Goal: Information Seeking & Learning: Learn about a topic

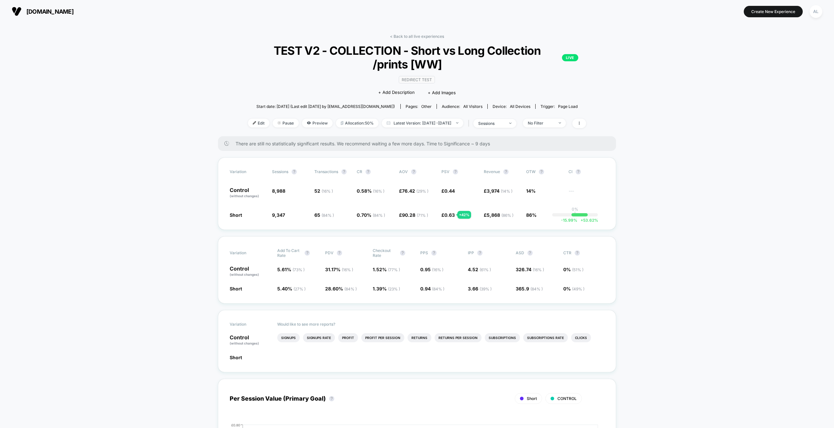
click at [404, 189] on span "117.69 ( 89 % )" at bounding box center [415, 191] width 27 height 6
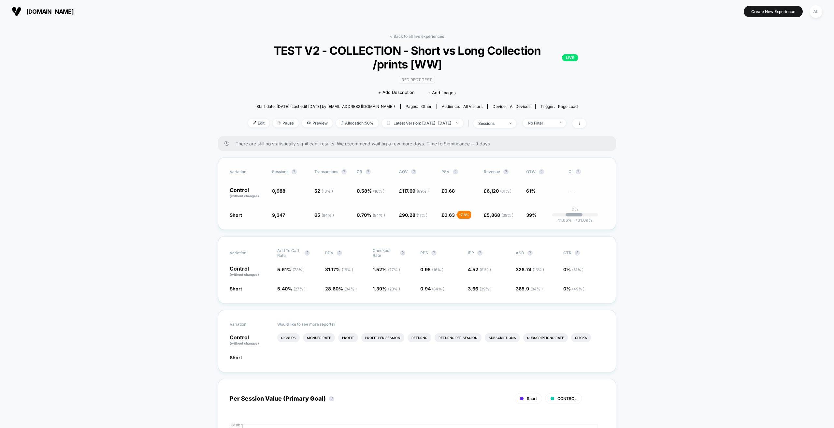
click at [318, 192] on span "52 ( 16 % )" at bounding box center [323, 191] width 19 height 6
drag, startPoint x: 318, startPoint y: 192, endPoint x: 339, endPoint y: 189, distance: 21.2
click at [318, 192] on span "52 ( 16 % )" at bounding box center [323, 191] width 19 height 6
click at [362, 190] on span "0.58 % ( 16 % )" at bounding box center [371, 191] width 28 height 6
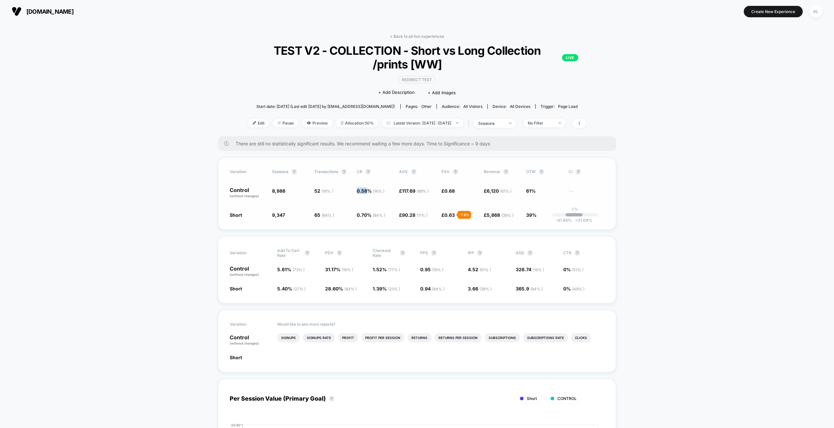
click at [362, 190] on span "0.58 % ( 16 % )" at bounding box center [371, 191] width 28 height 6
